Goal: Task Accomplishment & Management: Complete application form

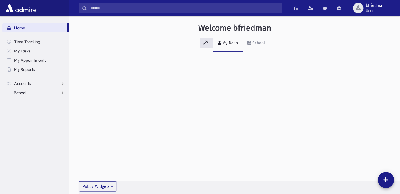
click at [28, 91] on link "School" at bounding box center [35, 92] width 67 height 9
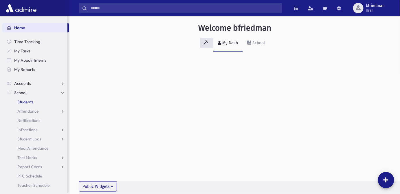
click at [26, 103] on span "Students" at bounding box center [25, 101] width 16 height 5
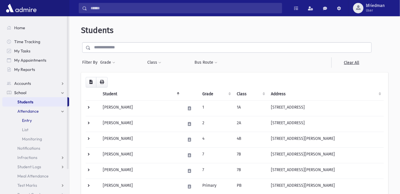
click at [32, 116] on link "Entry" at bounding box center [35, 120] width 67 height 9
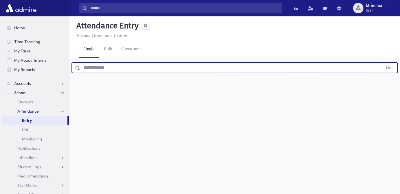
click at [93, 66] on input "text" at bounding box center [231, 68] width 303 height 10
click at [383, 63] on button "Find" at bounding box center [390, 68] width 15 height 10
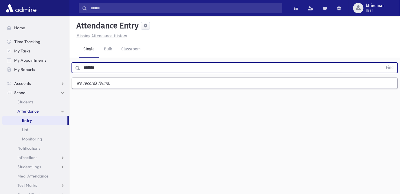
click at [85, 70] on input "*******" at bounding box center [231, 68] width 303 height 10
click at [86, 70] on input "*******" at bounding box center [231, 68] width 303 height 10
type input "*******"
click at [383, 63] on button "Find" at bounding box center [390, 68] width 15 height 10
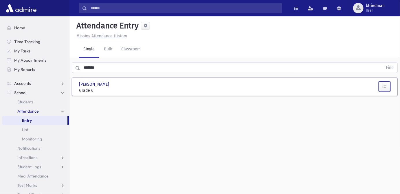
click at [383, 86] on button "button" at bounding box center [385, 86] width 12 height 10
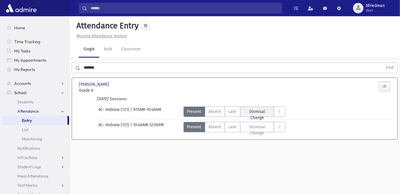
click at [265, 112] on span "Dismisal Change" at bounding box center [257, 115] width 27 height 12
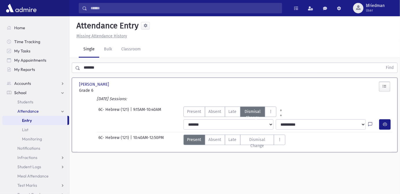
click at [370, 123] on icon at bounding box center [371, 124] width 4 height 5
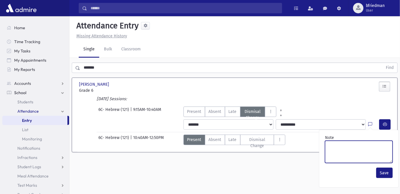
click at [343, 154] on textarea "Note" at bounding box center [359, 152] width 68 height 22
type textarea "*******"
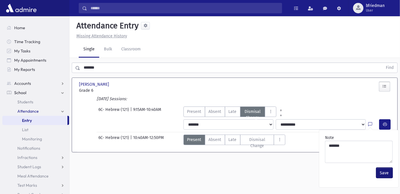
click at [387, 174] on button "Save" at bounding box center [385, 173] width 17 height 10
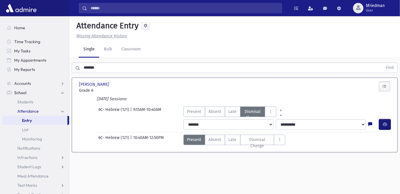
click at [384, 125] on icon "button" at bounding box center [385, 124] width 4 height 5
drag, startPoint x: 106, startPoint y: 69, endPoint x: -53, endPoint y: 50, distance: 159.7
click at [0, 50] on html "Search Results All Accounts Students" at bounding box center [200, 97] width 400 height 194
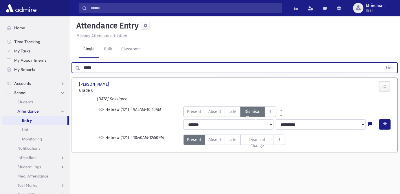
type input "*****"
click at [383, 63] on button "Find" at bounding box center [390, 68] width 15 height 10
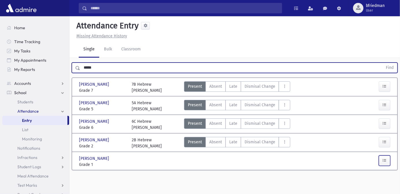
click at [386, 162] on button "button" at bounding box center [385, 161] width 12 height 10
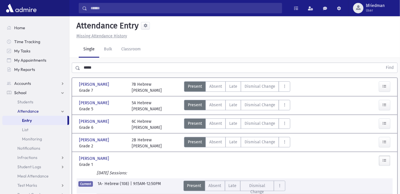
drag, startPoint x: 103, startPoint y: 69, endPoint x: -115, endPoint y: 23, distance: 223.6
click at [0, 23] on html "Search Results All Accounts Students" at bounding box center [200, 97] width 400 height 194
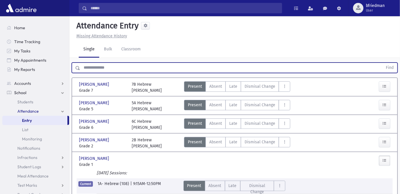
click at [383, 63] on button "Find" at bounding box center [390, 68] width 15 height 10
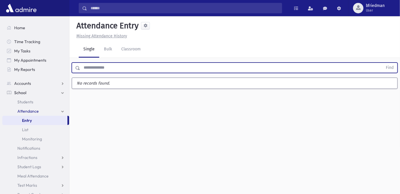
click at [383, 63] on button "Find" at bounding box center [390, 68] width 15 height 10
click at [94, 69] on input "text" at bounding box center [231, 68] width 303 height 10
click at [383, 63] on button "Find" at bounding box center [390, 68] width 15 height 10
type input "********"
click at [383, 63] on button "Find" at bounding box center [390, 68] width 15 height 10
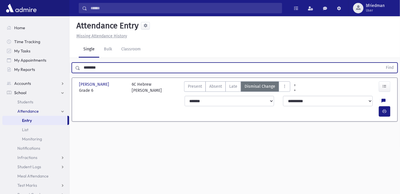
drag, startPoint x: 102, startPoint y: 67, endPoint x: -46, endPoint y: 31, distance: 153.1
click at [0, 31] on html "Search Results All Accounts Students" at bounding box center [200, 97] width 400 height 194
click at [383, 63] on button "Find" at bounding box center [390, 68] width 15 height 10
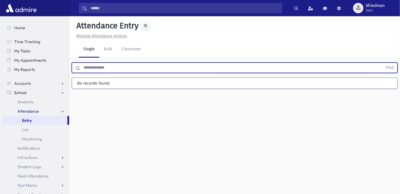
click at [105, 67] on input "text" at bounding box center [231, 68] width 303 height 10
type input "******"
click at [383, 63] on button "Find" at bounding box center [390, 68] width 15 height 10
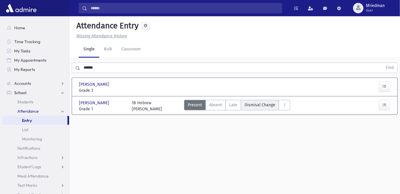
click at [249, 103] on span "Dismisal Change" at bounding box center [260, 105] width 31 height 6
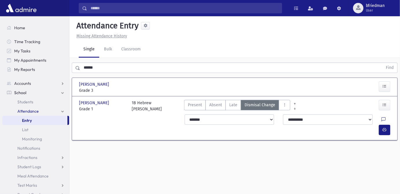
click at [382, 118] on icon at bounding box center [384, 119] width 4 height 5
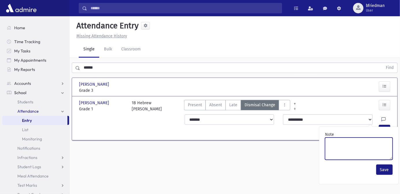
click at [373, 147] on textarea "Note" at bounding box center [359, 149] width 68 height 22
type textarea "*******"
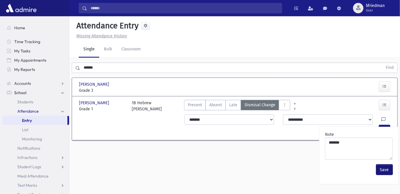
click at [387, 168] on button "Save" at bounding box center [385, 170] width 17 height 10
click at [385, 127] on icon "button" at bounding box center [385, 129] width 4 height 5
click at [382, 120] on icon at bounding box center [384, 119] width 4 height 5
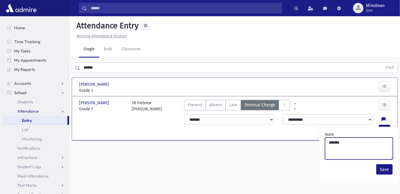
drag, startPoint x: 368, startPoint y: 143, endPoint x: 321, endPoint y: 138, distance: 47.2
click at [325, 138] on textarea "*******" at bounding box center [359, 149] width 68 height 22
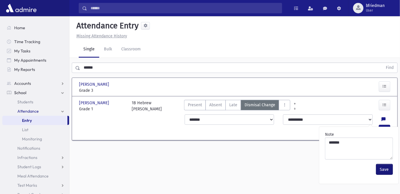
drag, startPoint x: 381, startPoint y: 169, endPoint x: 249, endPoint y: 137, distance: 135.7
click at [376, 168] on div "Save" at bounding box center [359, 169] width 72 height 15
click at [385, 170] on button "Save" at bounding box center [385, 169] width 17 height 10
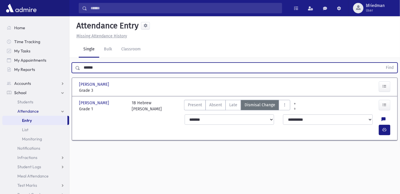
drag, startPoint x: -18, startPoint y: 53, endPoint x: -102, endPoint y: 61, distance: 84.7
click at [0, 61] on html "Search Results All Accounts Students" at bounding box center [200, 97] width 400 height 194
type input "*****"
click at [383, 63] on button "Find" at bounding box center [390, 68] width 15 height 10
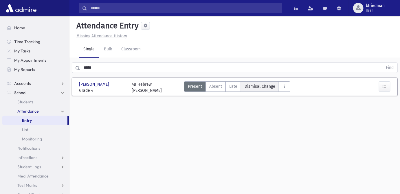
click at [265, 86] on span "Dismisal Change" at bounding box center [260, 86] width 31 height 6
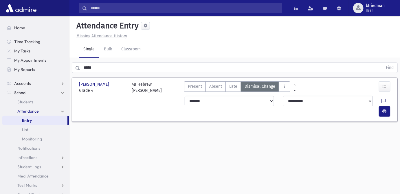
click at [382, 101] on icon at bounding box center [384, 101] width 4 height 5
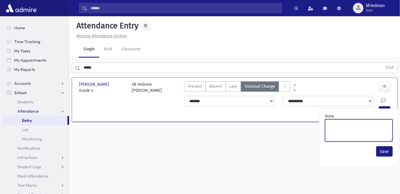
click at [378, 125] on textarea "Note" at bounding box center [359, 130] width 68 height 22
paste textarea "*******"
type textarea "*******"
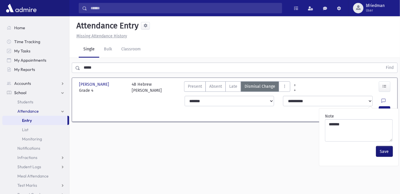
drag, startPoint x: 380, startPoint y: 152, endPoint x: 380, endPoint y: 145, distance: 7.2
click at [381, 152] on button "Save" at bounding box center [385, 151] width 17 height 10
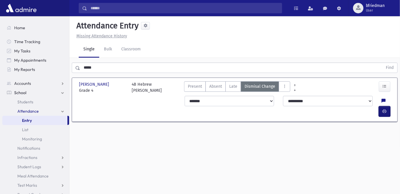
drag, startPoint x: 389, startPoint y: 101, endPoint x: 382, endPoint y: 101, distance: 7.2
click at [389, 106] on button "button" at bounding box center [385, 111] width 12 height 10
drag, startPoint x: 100, startPoint y: 69, endPoint x: -27, endPoint y: 43, distance: 129.2
click at [0, 43] on html "Search Results All Accounts Students" at bounding box center [200, 97] width 400 height 194
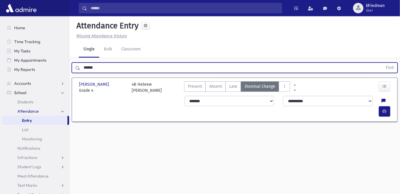
type input "******"
click at [383, 63] on button "Find" at bounding box center [390, 68] width 15 height 10
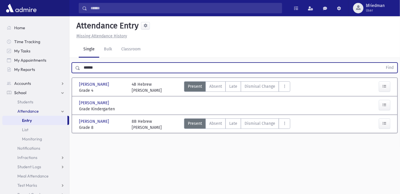
drag, startPoint x: 101, startPoint y: 67, endPoint x: -104, endPoint y: 37, distance: 207.9
click at [0, 37] on html "Search Results All Accounts Students" at bounding box center [200, 97] width 400 height 194
click at [383, 63] on button "Find" at bounding box center [390, 68] width 15 height 10
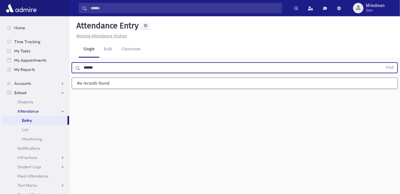
type input "******"
click at [383, 63] on button "Find" at bounding box center [390, 68] width 15 height 10
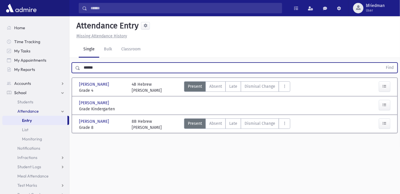
drag, startPoint x: 117, startPoint y: 69, endPoint x: -60, endPoint y: 42, distance: 179.3
click at [0, 42] on html "Search Results All Accounts Students" at bounding box center [200, 97] width 400 height 194
click at [383, 63] on button "Find" at bounding box center [390, 68] width 15 height 10
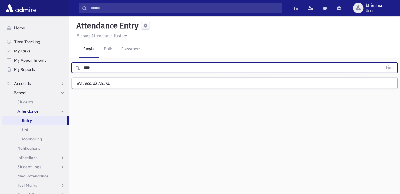
click at [383, 63] on button "Find" at bounding box center [390, 68] width 15 height 10
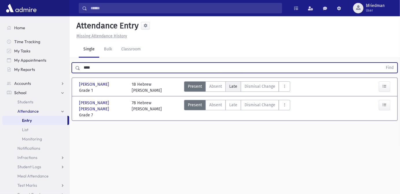
click at [226, 82] on label "Late L" at bounding box center [234, 86] width 16 height 10
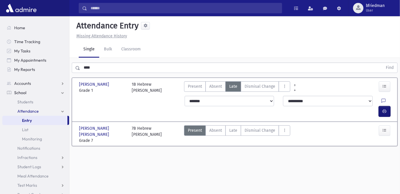
click at [383, 106] on button "button" at bounding box center [385, 111] width 12 height 10
click at [233, 127] on span "Late" at bounding box center [233, 130] width 8 height 6
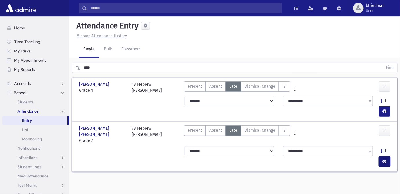
drag, startPoint x: 386, startPoint y: 133, endPoint x: 375, endPoint y: 134, distance: 10.8
click at [386, 159] on icon "button" at bounding box center [385, 161] width 4 height 5
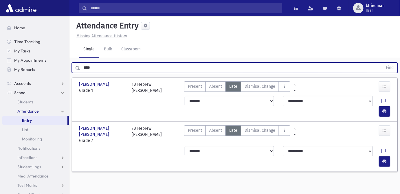
drag, startPoint x: 94, startPoint y: 63, endPoint x: -107, endPoint y: 48, distance: 201.3
click at [0, 48] on html "Search Results All Accounts Students" at bounding box center [200, 97] width 400 height 194
click at [383, 63] on button "Find" at bounding box center [390, 68] width 15 height 10
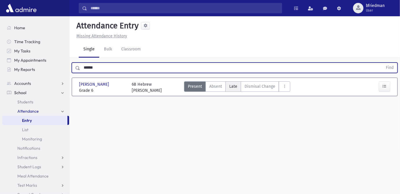
click at [232, 86] on span "Late" at bounding box center [233, 86] width 8 height 6
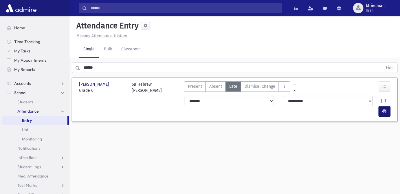
drag, startPoint x: 384, startPoint y: 99, endPoint x: 378, endPoint y: 100, distance: 6.4
click at [384, 109] on icon "button" at bounding box center [385, 111] width 4 height 5
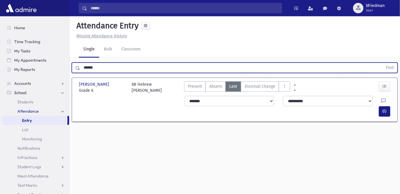
drag, startPoint x: -79, startPoint y: 67, endPoint x: -171, endPoint y: 62, distance: 92.0
click at [0, 62] on html "Search Results All Accounts Students" at bounding box center [200, 97] width 400 height 194
click at [383, 63] on button "Find" at bounding box center [390, 68] width 15 height 10
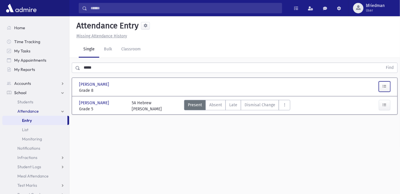
click at [387, 86] on icon "button" at bounding box center [385, 86] width 4 height 5
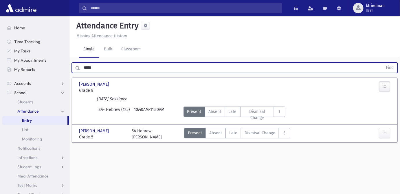
drag, startPoint x: 86, startPoint y: 70, endPoint x: -117, endPoint y: 78, distance: 203.3
click at [0, 78] on html "Search Results All Accounts Students" at bounding box center [200, 97] width 400 height 194
drag, startPoint x: 63, startPoint y: 69, endPoint x: -53, endPoint y: 55, distance: 116.7
click at [0, 55] on html "Search Results All Accounts Students" at bounding box center [200, 97] width 400 height 194
click at [383, 63] on button "Find" at bounding box center [390, 68] width 15 height 10
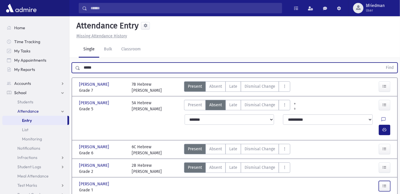
click at [385, 184] on icon "button" at bounding box center [385, 186] width 4 height 5
drag, startPoint x: 100, startPoint y: 68, endPoint x: -111, endPoint y: 63, distance: 210.7
click at [0, 63] on html "Search Results All Accounts Students" at bounding box center [200, 97] width 400 height 194
click at [383, 63] on button "Find" at bounding box center [390, 68] width 15 height 10
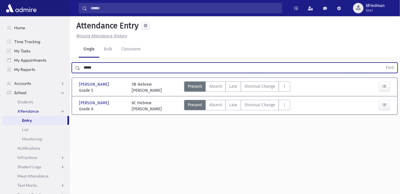
drag, startPoint x: 97, startPoint y: 68, endPoint x: -135, endPoint y: 32, distance: 234.6
click at [0, 32] on html "Search Results All Accounts Students" at bounding box center [200, 97] width 400 height 194
click at [383, 63] on button "Find" at bounding box center [390, 68] width 15 height 10
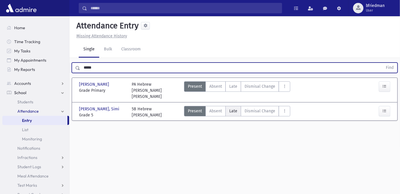
click at [234, 108] on span "Late" at bounding box center [233, 111] width 8 height 6
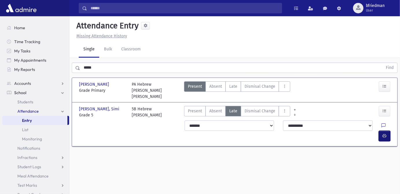
click at [383, 134] on icon "button" at bounding box center [385, 136] width 4 height 5
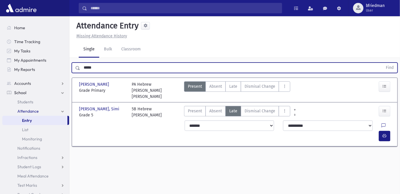
drag, startPoint x: 106, startPoint y: 70, endPoint x: -55, endPoint y: 51, distance: 161.6
click at [0, 51] on html "Search Results All Accounts Students" at bounding box center [200, 97] width 400 height 194
type input "*******"
click at [383, 63] on button "Find" at bounding box center [390, 68] width 15 height 10
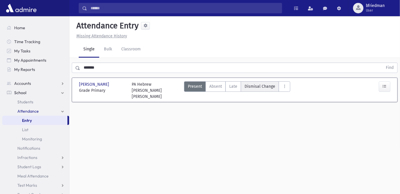
drag, startPoint x: 248, startPoint y: 88, endPoint x: 309, endPoint y: 112, distance: 65.3
click at [249, 88] on span "Dismisal Change" at bounding box center [260, 86] width 31 height 6
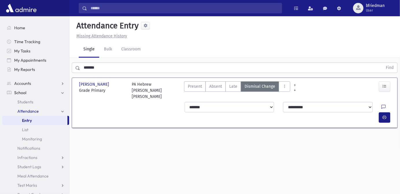
click at [382, 105] on icon at bounding box center [384, 107] width 4 height 5
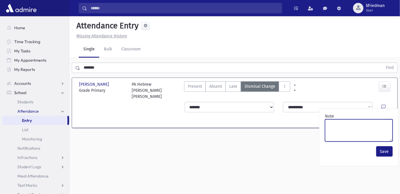
click at [378, 130] on textarea "Note" at bounding box center [359, 130] width 68 height 22
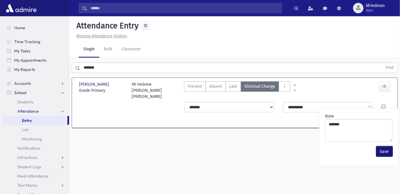
drag, startPoint x: 388, startPoint y: 152, endPoint x: 382, endPoint y: 121, distance: 30.9
click at [388, 152] on button "Save" at bounding box center [385, 151] width 17 height 10
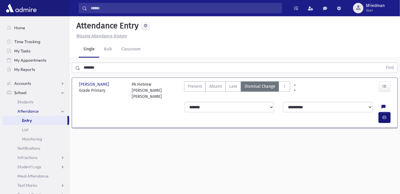
click at [382, 112] on button "button" at bounding box center [385, 117] width 12 height 10
drag, startPoint x: 101, startPoint y: 69, endPoint x: -18, endPoint y: 23, distance: 128.1
click at [0, 23] on html "Search Results All Accounts Students" at bounding box center [200, 97] width 400 height 194
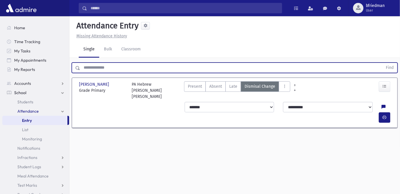
click at [383, 63] on button "Find" at bounding box center [390, 68] width 15 height 10
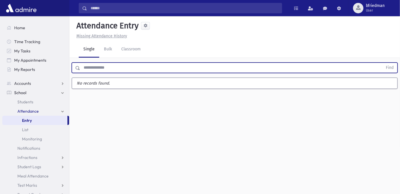
click at [98, 69] on input "text" at bounding box center [231, 68] width 303 height 10
click at [383, 63] on button "Find" at bounding box center [390, 68] width 15 height 10
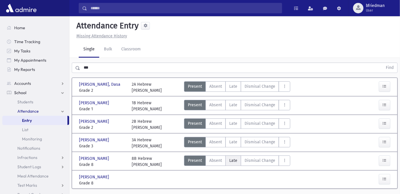
click at [231, 156] on label "Late L" at bounding box center [234, 161] width 16 height 10
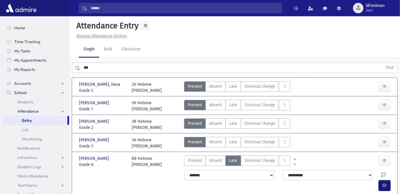
click at [385, 183] on icon "button" at bounding box center [385, 185] width 4 height 5
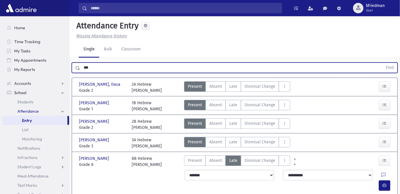
click at [84, 68] on input "***" at bounding box center [231, 68] width 303 height 10
type input "******"
click at [383, 63] on button "Find" at bounding box center [390, 68] width 15 height 10
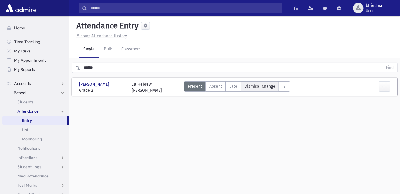
drag, startPoint x: 268, startPoint y: 90, endPoint x: 273, endPoint y: 88, distance: 5.1
click at [268, 90] on Change"] "Dismisal Change DC" at bounding box center [260, 86] width 38 height 10
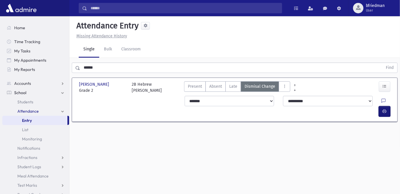
click at [387, 109] on icon "button" at bounding box center [385, 111] width 4 height 5
click at [382, 101] on icon at bounding box center [384, 101] width 4 height 5
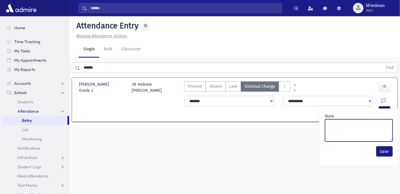
click at [353, 127] on textarea "Note" at bounding box center [359, 130] width 68 height 22
type textarea "*******"
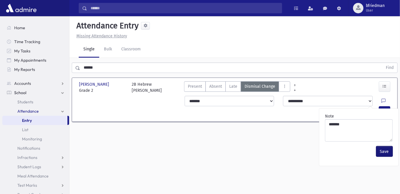
drag, startPoint x: 382, startPoint y: 152, endPoint x: 384, endPoint y: 130, distance: 22.7
click at [382, 152] on button "Save" at bounding box center [385, 151] width 17 height 10
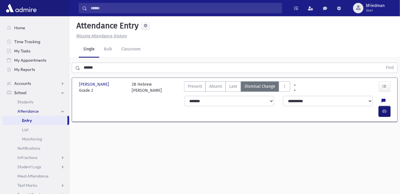
click at [384, 109] on icon "button" at bounding box center [385, 111] width 4 height 5
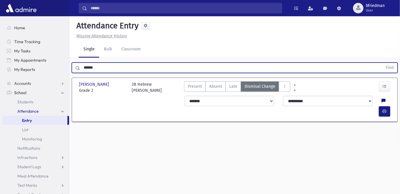
drag, startPoint x: 96, startPoint y: 67, endPoint x: -67, endPoint y: 70, distance: 163.2
click at [0, 70] on html "Search Results All Accounts Students" at bounding box center [200, 97] width 400 height 194
click at [383, 63] on button "Find" at bounding box center [390, 68] width 15 height 10
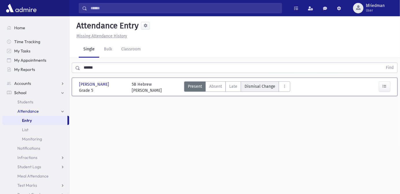
click at [262, 86] on span "Dismisal Change" at bounding box center [260, 86] width 31 height 6
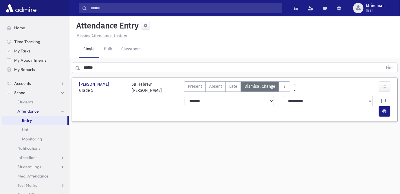
drag, startPoint x: 370, startPoint y: 101, endPoint x: 370, endPoint y: 104, distance: 3.2
click at [382, 101] on icon at bounding box center [384, 101] width 4 height 5
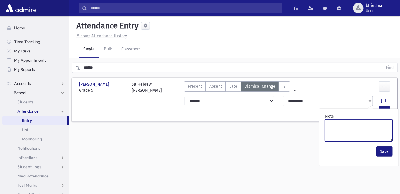
click at [364, 124] on textarea "Note" at bounding box center [359, 130] width 68 height 22
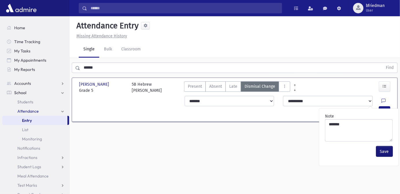
click at [382, 150] on button "Save" at bounding box center [385, 151] width 17 height 10
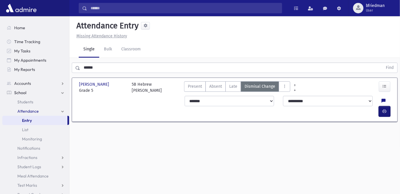
drag, startPoint x: 387, startPoint y: 101, endPoint x: 382, endPoint y: 101, distance: 4.6
click at [386, 109] on icon "button" at bounding box center [385, 111] width 4 height 5
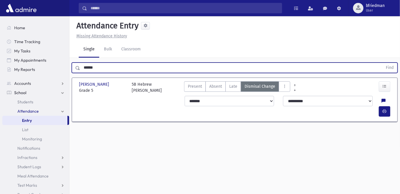
drag, startPoint x: 107, startPoint y: 68, endPoint x: -90, endPoint y: 37, distance: 200.1
click at [0, 37] on html "Search Results All Accounts Students" at bounding box center [200, 97] width 400 height 194
click at [383, 63] on button "Find" at bounding box center [390, 68] width 15 height 10
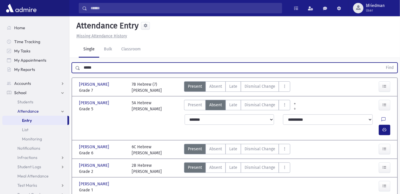
drag, startPoint x: 337, startPoint y: 180, endPoint x: 349, endPoint y: 179, distance: 12.5
click at [349, 181] on div "Present P Absent A Late L Dismisal Change DC Appointment Appointment" at bounding box center [274, 187] width 185 height 12
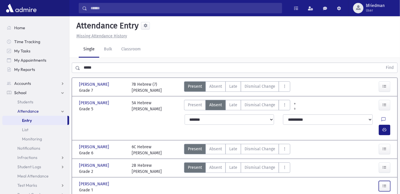
drag, startPoint x: 349, startPoint y: 179, endPoint x: 385, endPoint y: 177, distance: 36.3
click at [385, 184] on icon "button" at bounding box center [385, 186] width 4 height 5
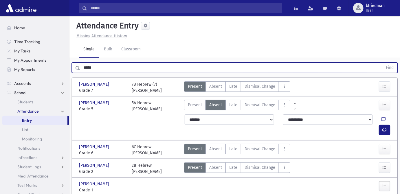
drag, startPoint x: 97, startPoint y: 71, endPoint x: 21, endPoint y: 61, distance: 76.9
click at [27, 63] on div "Search Results All Accounts" at bounding box center [200, 130] width 400 height 260
type input "******"
click at [383, 63] on button "Find" at bounding box center [390, 68] width 15 height 10
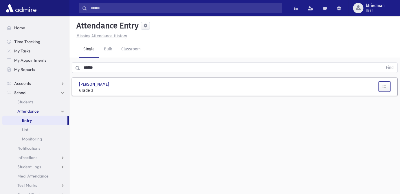
click at [383, 85] on icon "button" at bounding box center [385, 86] width 4 height 5
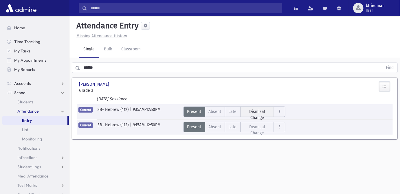
click at [268, 112] on span "Dismisal Change" at bounding box center [257, 115] width 27 height 12
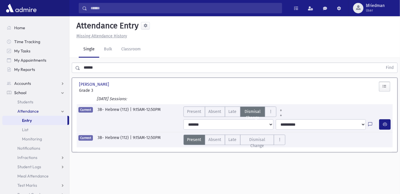
click at [371, 124] on icon at bounding box center [371, 124] width 4 height 5
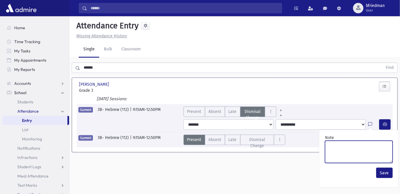
click at [364, 149] on textarea "Note" at bounding box center [359, 152] width 68 height 22
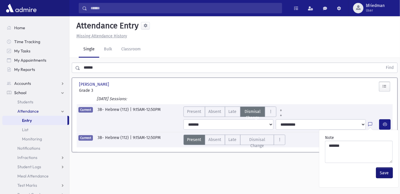
click at [382, 174] on button "Save" at bounding box center [385, 173] width 17 height 10
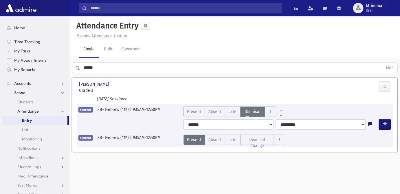
click at [383, 124] on button "button" at bounding box center [386, 124] width 12 height 10
click at [371, 123] on icon at bounding box center [371, 124] width 4 height 5
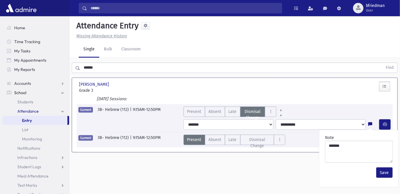
click at [294, 169] on div "Attendance Entry Missing Attendance History Single Bulk Classroom ****** Find D…" at bounding box center [235, 105] width 331 height 178
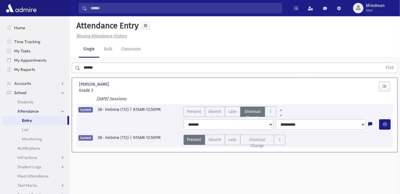
drag, startPoint x: 119, startPoint y: 65, endPoint x: -90, endPoint y: 16, distance: 214.6
click at [0, 16] on html "Search Results All Accounts Students" at bounding box center [200, 97] width 400 height 194
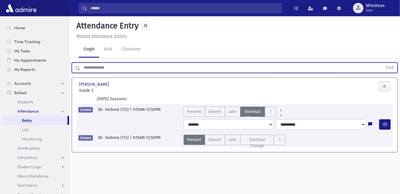
click at [383, 63] on button "Find" at bounding box center [390, 68] width 15 height 10
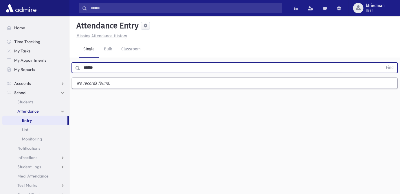
click at [383, 63] on button "Find" at bounding box center [390, 68] width 15 height 10
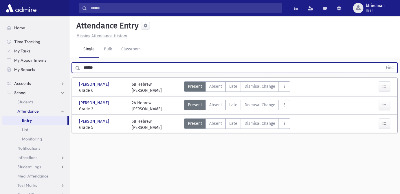
drag, startPoint x: 99, startPoint y: 68, endPoint x: -77, endPoint y: 34, distance: 179.3
click at [0, 34] on html "Search Results All Accounts Students" at bounding box center [200, 97] width 400 height 194
type input "*******"
click at [383, 63] on button "Find" at bounding box center [390, 68] width 15 height 10
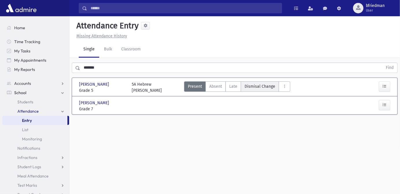
drag, startPoint x: 257, startPoint y: 85, endPoint x: 266, endPoint y: 88, distance: 9.4
click at [258, 85] on span "Dismisal Change" at bounding box center [260, 86] width 31 height 6
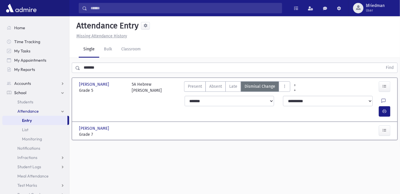
click at [382, 102] on icon at bounding box center [384, 101] width 4 height 5
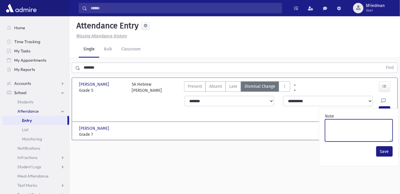
click at [367, 129] on textarea "Note" at bounding box center [359, 130] width 68 height 22
paste textarea "*******"
type textarea "*******"
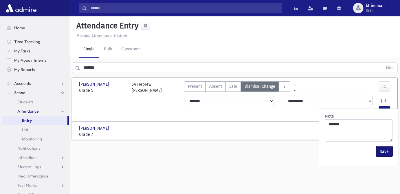
click at [384, 152] on button "Save" at bounding box center [385, 151] width 17 height 10
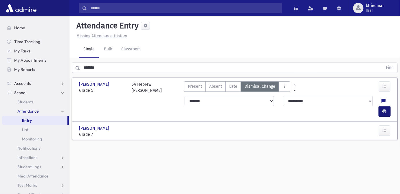
drag, startPoint x: 385, startPoint y: 99, endPoint x: 382, endPoint y: 96, distance: 4.2
click at [384, 109] on icon "button" at bounding box center [385, 111] width 4 height 5
click at [388, 125] on button "button" at bounding box center [385, 130] width 12 height 10
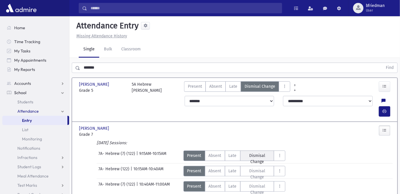
click at [263, 153] on span "Dismisal Change" at bounding box center [257, 159] width 27 height 12
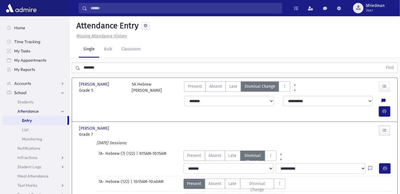
click at [370, 166] on icon at bounding box center [371, 168] width 4 height 5
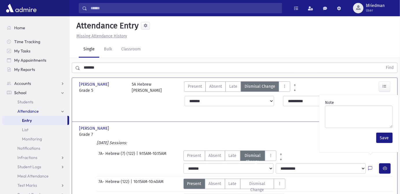
drag, startPoint x: 365, startPoint y: 128, endPoint x: 362, endPoint y: 125, distance: 4.5
click at [364, 127] on div "Note" at bounding box center [359, 113] width 72 height 33
click at [362, 122] on textarea "Note" at bounding box center [359, 117] width 68 height 22
paste textarea "*******"
type textarea "*******"
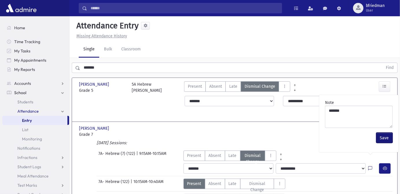
click at [386, 138] on button "Save" at bounding box center [385, 138] width 17 height 10
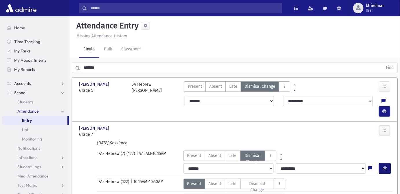
click at [385, 166] on icon "button" at bounding box center [385, 168] width 4 height 5
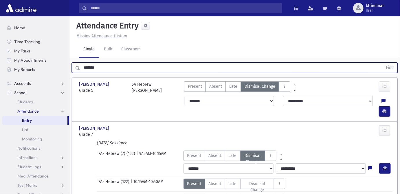
drag, startPoint x: 103, startPoint y: 69, endPoint x: -76, endPoint y: 19, distance: 185.2
click at [0, 19] on html "Search Results All Accounts Students" at bounding box center [200, 97] width 400 height 194
type input "***"
click at [383, 63] on button "Find" at bounding box center [390, 68] width 15 height 10
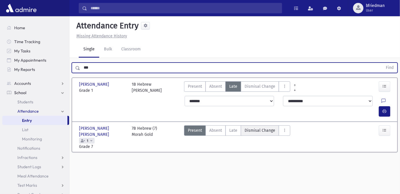
drag, startPoint x: 265, startPoint y: 120, endPoint x: 267, endPoint y: 121, distance: 3.0
click at [265, 127] on span "Dismisal Change" at bounding box center [260, 130] width 31 height 6
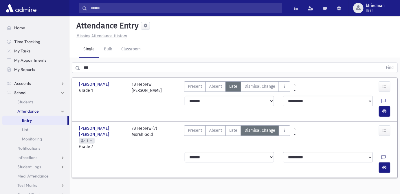
click at [382, 155] on icon at bounding box center [384, 157] width 4 height 5
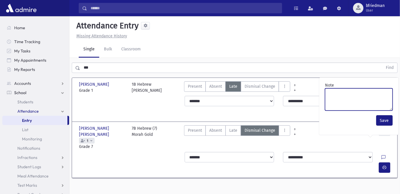
click at [345, 98] on textarea "Note" at bounding box center [359, 99] width 68 height 22
type textarea "**"
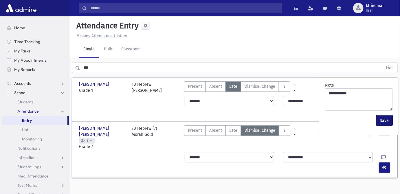
click at [381, 121] on button "Save" at bounding box center [385, 120] width 17 height 10
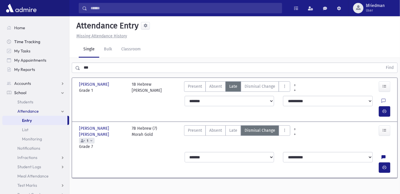
drag, startPoint x: 53, startPoint y: 51, endPoint x: 32, endPoint y: 39, distance: 24.2
click at [34, 39] on div "Search Results All Accounts" at bounding box center [200, 103] width 400 height 207
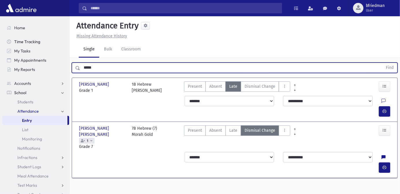
click at [383, 63] on button "Find" at bounding box center [390, 68] width 15 height 10
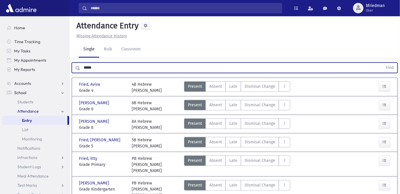
drag, startPoint x: 251, startPoint y: 104, endPoint x: 314, endPoint y: 116, distance: 64.2
click at [251, 104] on span "Dismisal Change" at bounding box center [260, 105] width 31 height 6
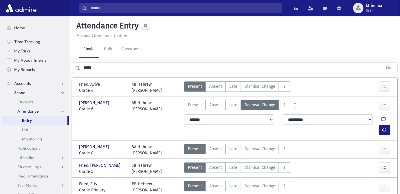
drag, startPoint x: 370, startPoint y: 118, endPoint x: 375, endPoint y: 125, distance: 8.5
click at [382, 118] on icon at bounding box center [384, 119] width 4 height 5
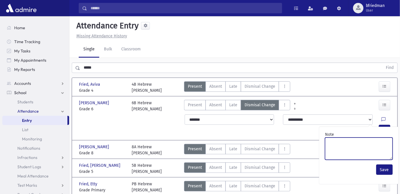
drag, startPoint x: 369, startPoint y: 140, endPoint x: 354, endPoint y: 139, distance: 14.5
click at [359, 140] on textarea "Note" at bounding box center [359, 149] width 68 height 22
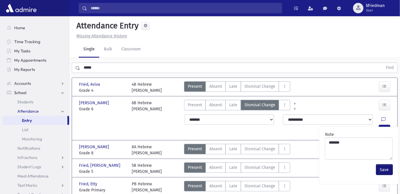
drag, startPoint x: 378, startPoint y: 171, endPoint x: 377, endPoint y: 167, distance: 4.7
click at [378, 171] on button "Save" at bounding box center [385, 170] width 17 height 10
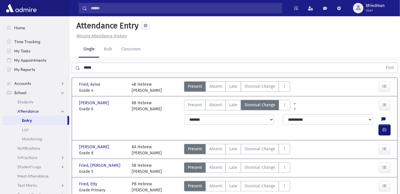
click at [383, 125] on button "button" at bounding box center [385, 130] width 12 height 10
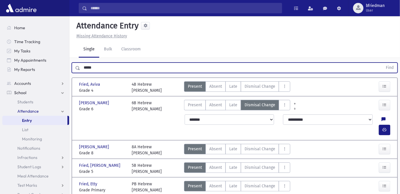
drag, startPoint x: 98, startPoint y: 67, endPoint x: -57, endPoint y: 57, distance: 155.0
click at [0, 57] on html "Search Results All Accounts Students" at bounding box center [200, 97] width 400 height 194
click at [383, 63] on button "Find" at bounding box center [390, 68] width 15 height 10
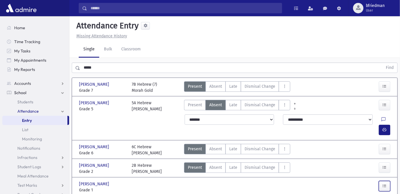
click at [382, 181] on button "button" at bounding box center [385, 186] width 12 height 10
drag, startPoint x: 99, startPoint y: 69, endPoint x: -48, endPoint y: 54, distance: 147.0
click at [0, 54] on html "Search Results All Accounts Students" at bounding box center [200, 97] width 400 height 194
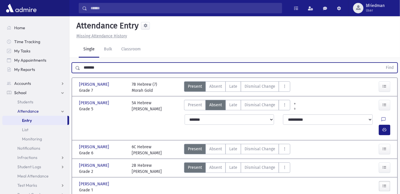
click at [383, 63] on button "Find" at bounding box center [390, 68] width 15 height 10
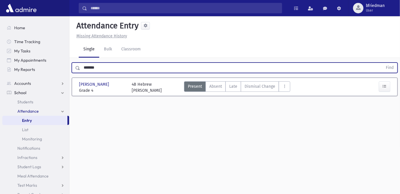
click at [135, 68] on input "*******" at bounding box center [231, 68] width 303 height 10
type input "*"
click at [383, 63] on button "Find" at bounding box center [390, 68] width 15 height 10
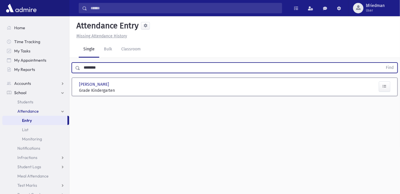
click at [107, 66] on input "********" at bounding box center [231, 68] width 303 height 10
click at [385, 87] on icon "button" at bounding box center [385, 86] width 4 height 5
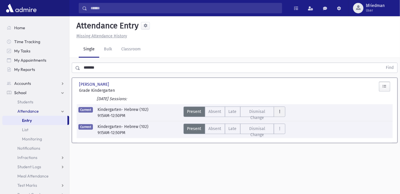
drag, startPoint x: 254, startPoint y: 112, endPoint x: 275, endPoint y: 115, distance: 20.8
click at [256, 112] on span "Dismisal Change" at bounding box center [257, 115] width 27 height 12
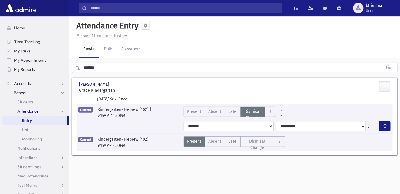
click at [371, 125] on icon at bounding box center [371, 126] width 4 height 5
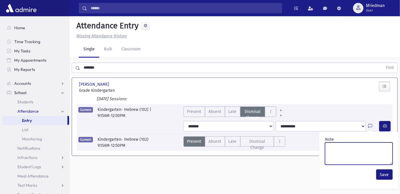
click at [373, 150] on textarea "Note" at bounding box center [359, 154] width 68 height 22
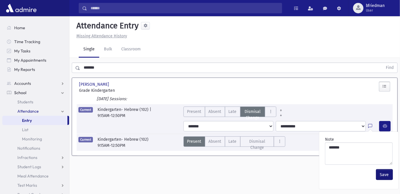
click at [385, 174] on button "Save" at bounding box center [385, 175] width 17 height 10
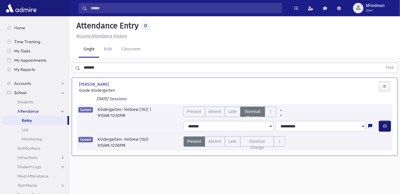
click at [387, 126] on icon "button" at bounding box center [385, 126] width 4 height 5
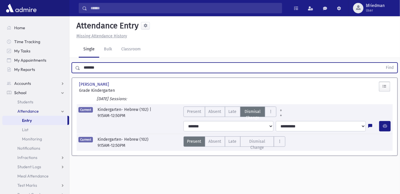
drag, startPoint x: 110, startPoint y: 70, endPoint x: -179, endPoint y: 12, distance: 294.6
click at [0, 12] on html "Search Results All Accounts Students" at bounding box center [200, 97] width 400 height 194
click at [383, 63] on button "Find" at bounding box center [390, 68] width 15 height 10
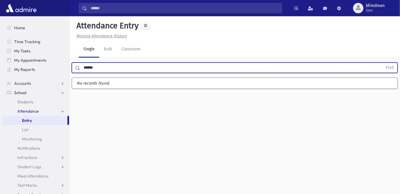
type input "******"
click at [383, 63] on button "Find" at bounding box center [390, 68] width 15 height 10
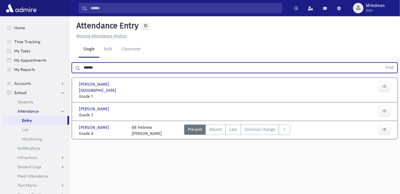
drag, startPoint x: 114, startPoint y: 68, endPoint x: -88, endPoint y: 38, distance: 203.8
click at [0, 38] on html "Search Results All Accounts Students" at bounding box center [200, 97] width 400 height 194
click at [383, 63] on button "Find" at bounding box center [390, 68] width 15 height 10
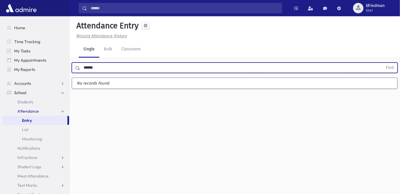
type input "******"
click at [383, 63] on button "Find" at bounding box center [390, 68] width 15 height 10
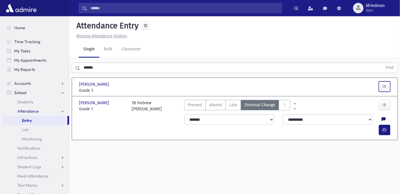
drag, startPoint x: 388, startPoint y: 87, endPoint x: 342, endPoint y: 94, distance: 46.0
click at [387, 87] on button "button" at bounding box center [385, 86] width 12 height 10
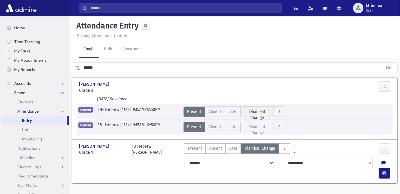
click at [254, 112] on span "Dismisal Change" at bounding box center [257, 115] width 27 height 12
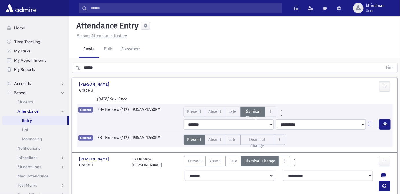
click at [371, 125] on icon at bounding box center [371, 124] width 4 height 5
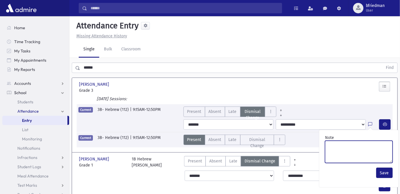
click at [378, 152] on textarea "Note" at bounding box center [359, 152] width 68 height 22
type textarea "***"
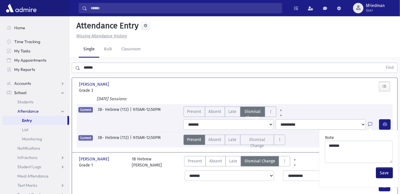
click at [383, 171] on button "Save" at bounding box center [385, 173] width 17 height 10
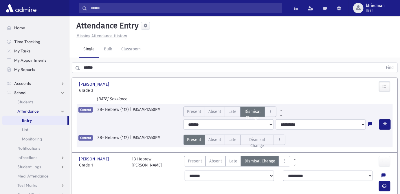
drag, startPoint x: 120, startPoint y: 65, endPoint x: -169, endPoint y: 41, distance: 289.9
click at [0, 41] on html "Search Results All Accounts Students" at bounding box center [200, 97] width 400 height 194
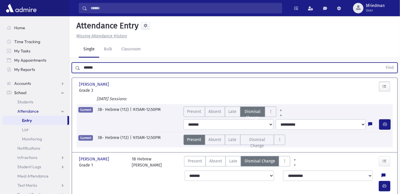
type input "******"
click at [383, 63] on button "Find" at bounding box center [390, 68] width 15 height 10
